Goal: Task Accomplishment & Management: Manage account settings

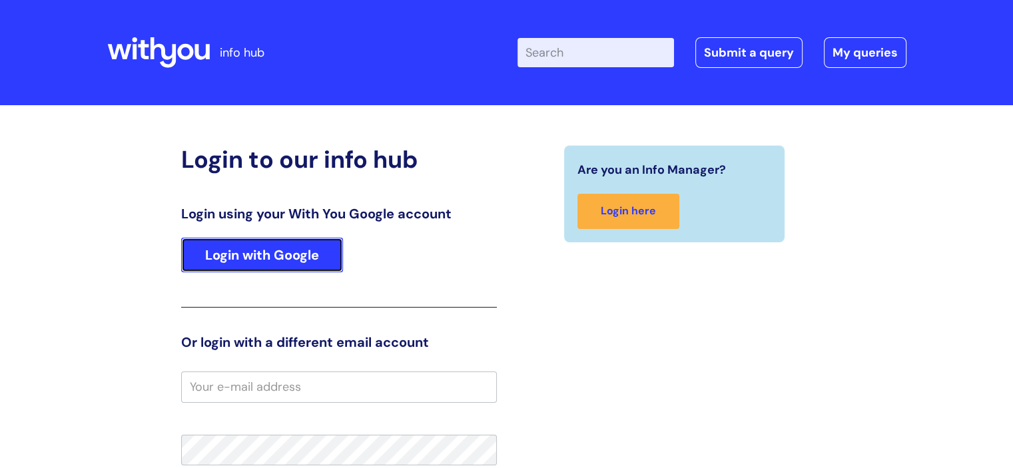
click at [279, 255] on link "Login with Google" at bounding box center [262, 255] width 162 height 35
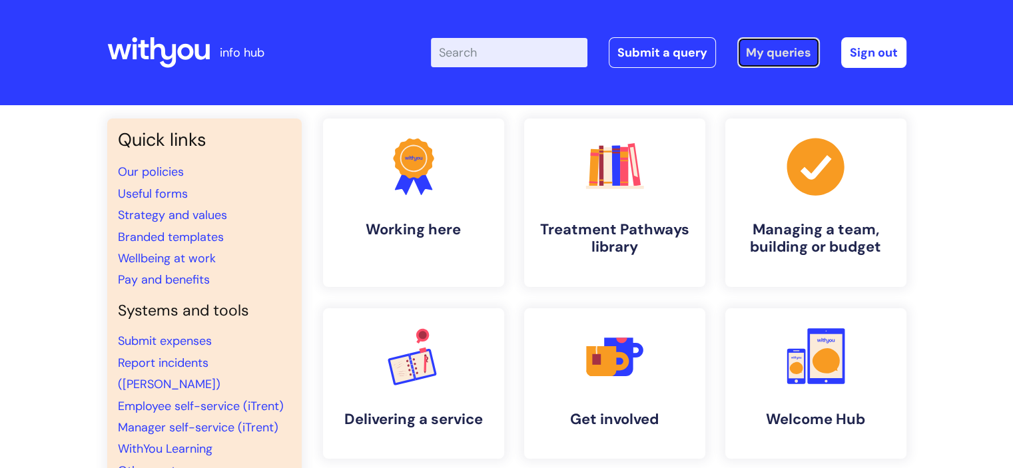
click at [762, 56] on link "My queries" at bounding box center [779, 52] width 83 height 31
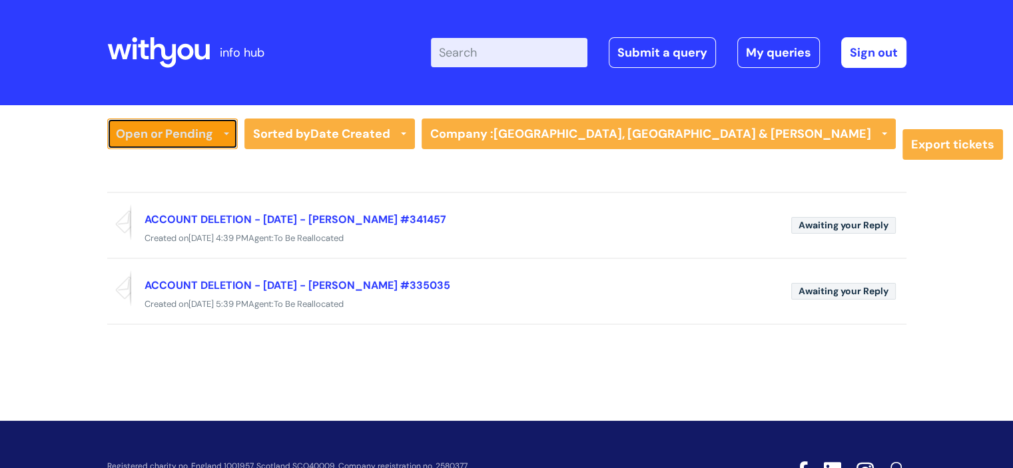
click at [169, 133] on link "Open or Pending" at bounding box center [172, 134] width 131 height 31
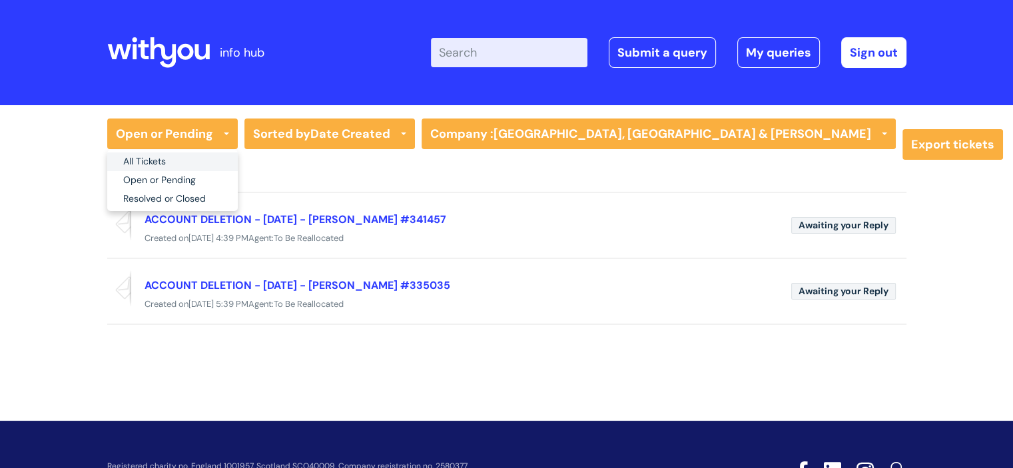
click at [155, 156] on link "All Tickets" at bounding box center [172, 162] width 131 height 19
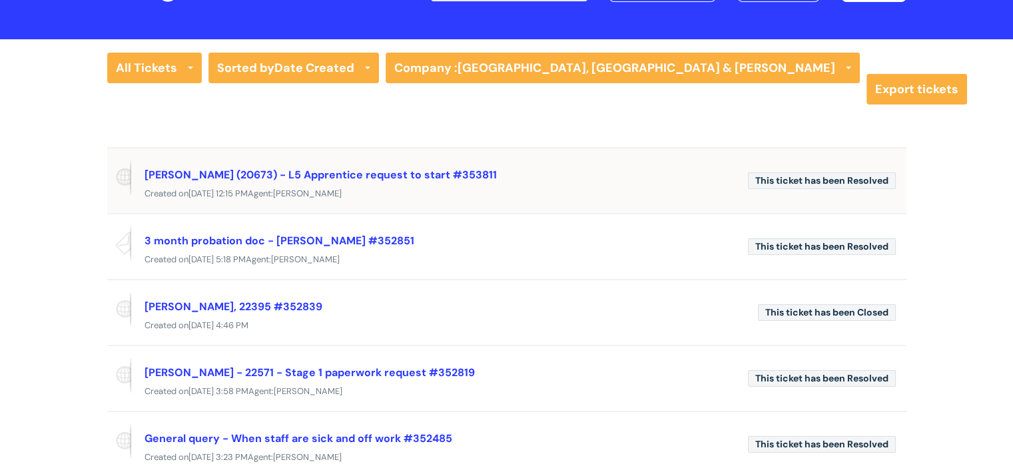
scroll to position [67, 0]
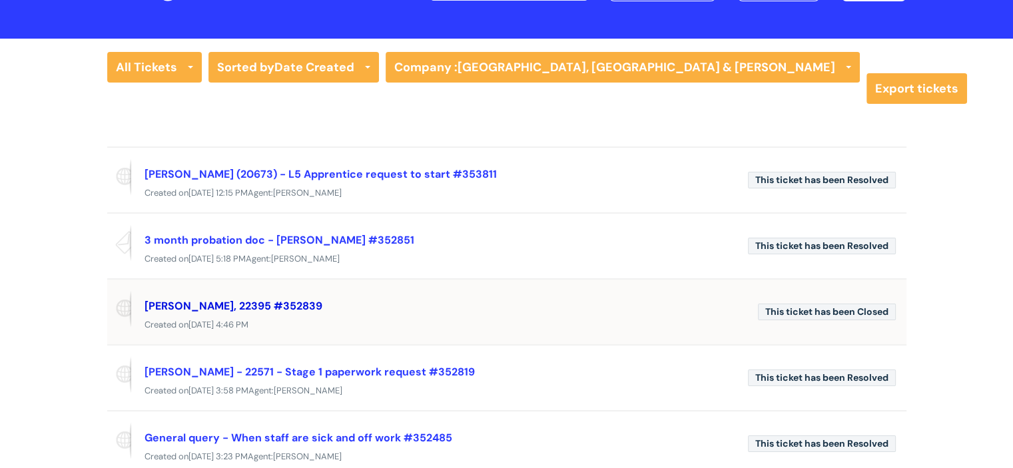
click at [258, 303] on link "SAM CHAPPELL, 22395 #352839" at bounding box center [234, 306] width 178 height 14
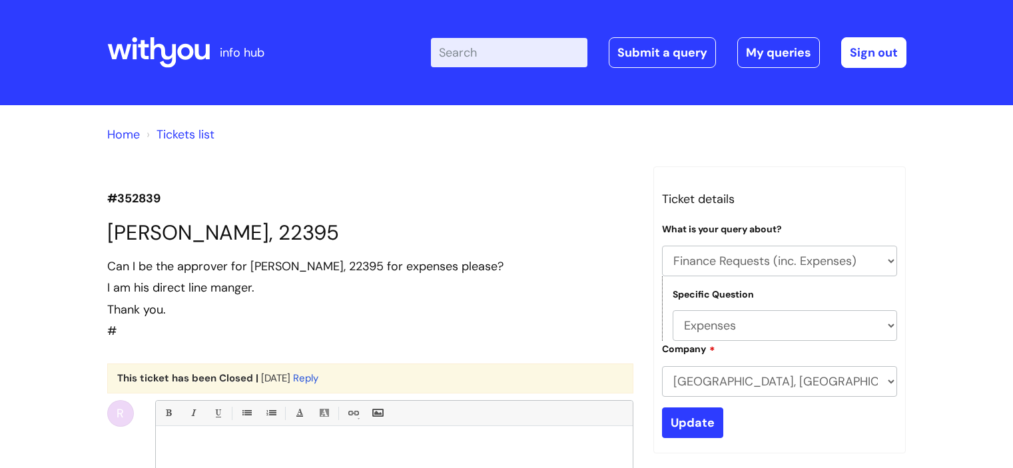
select select "Finance Requests (inc. Expenses)"
select select "Expenses"
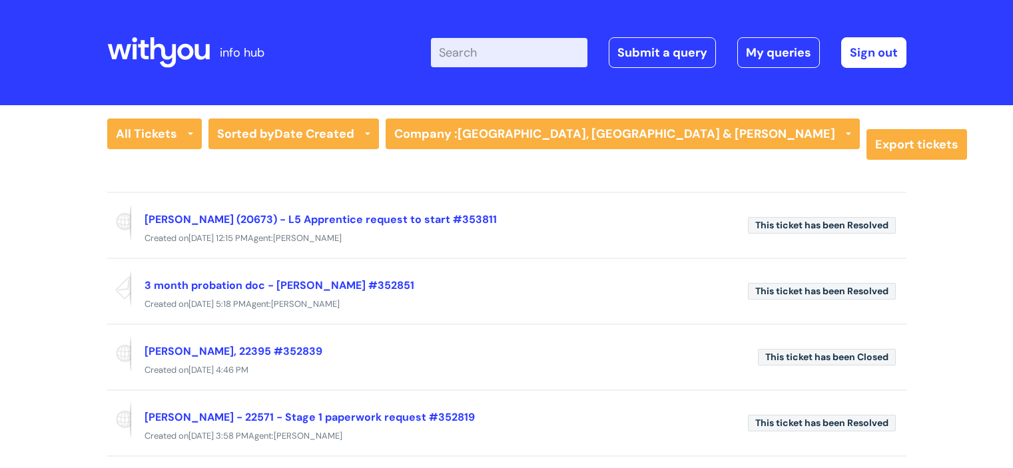
scroll to position [67, 0]
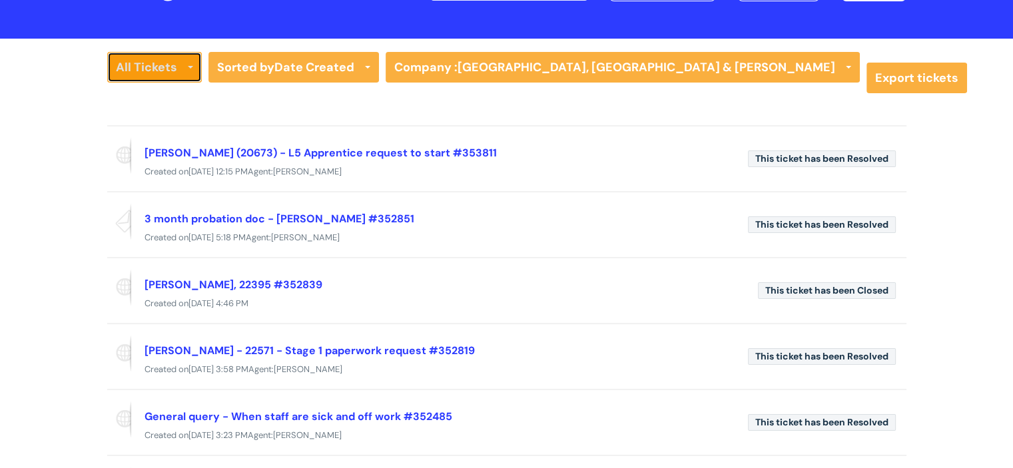
click at [157, 76] on link "All Tickets" at bounding box center [154, 67] width 95 height 31
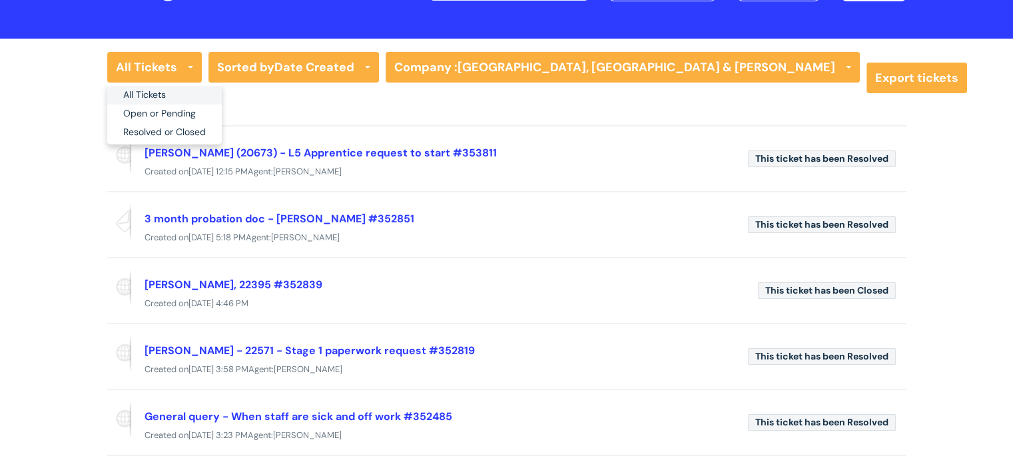
click at [157, 94] on link "All Tickets" at bounding box center [164, 95] width 115 height 19
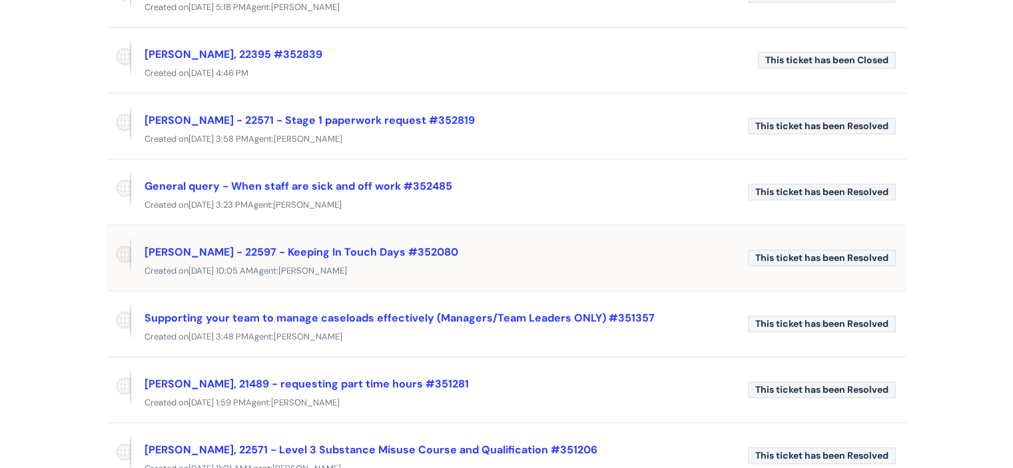
scroll to position [466, 0]
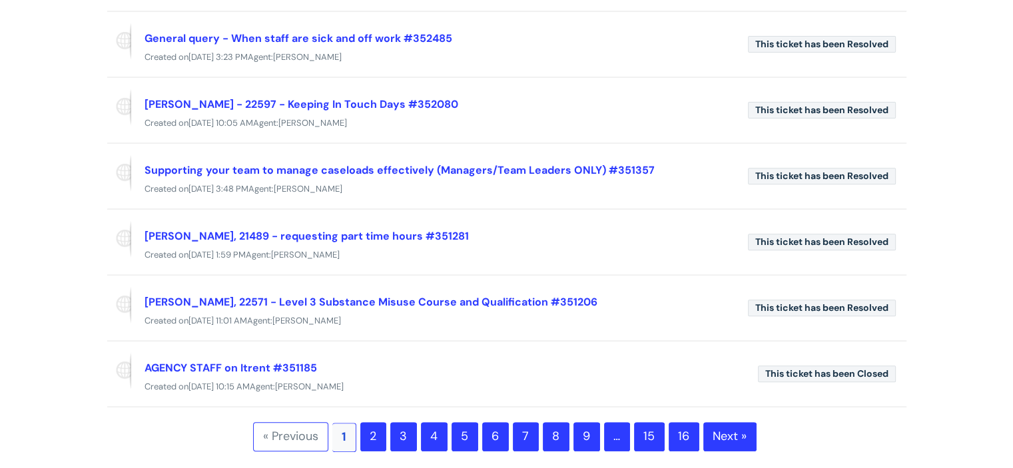
click at [378, 426] on link "2" at bounding box center [373, 436] width 26 height 29
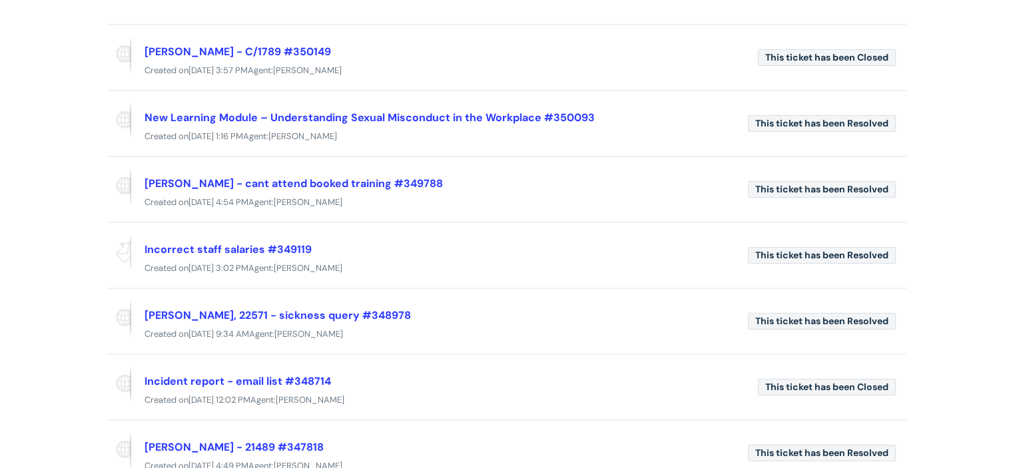
scroll to position [67, 0]
